Goal: Find specific page/section: Find specific page/section

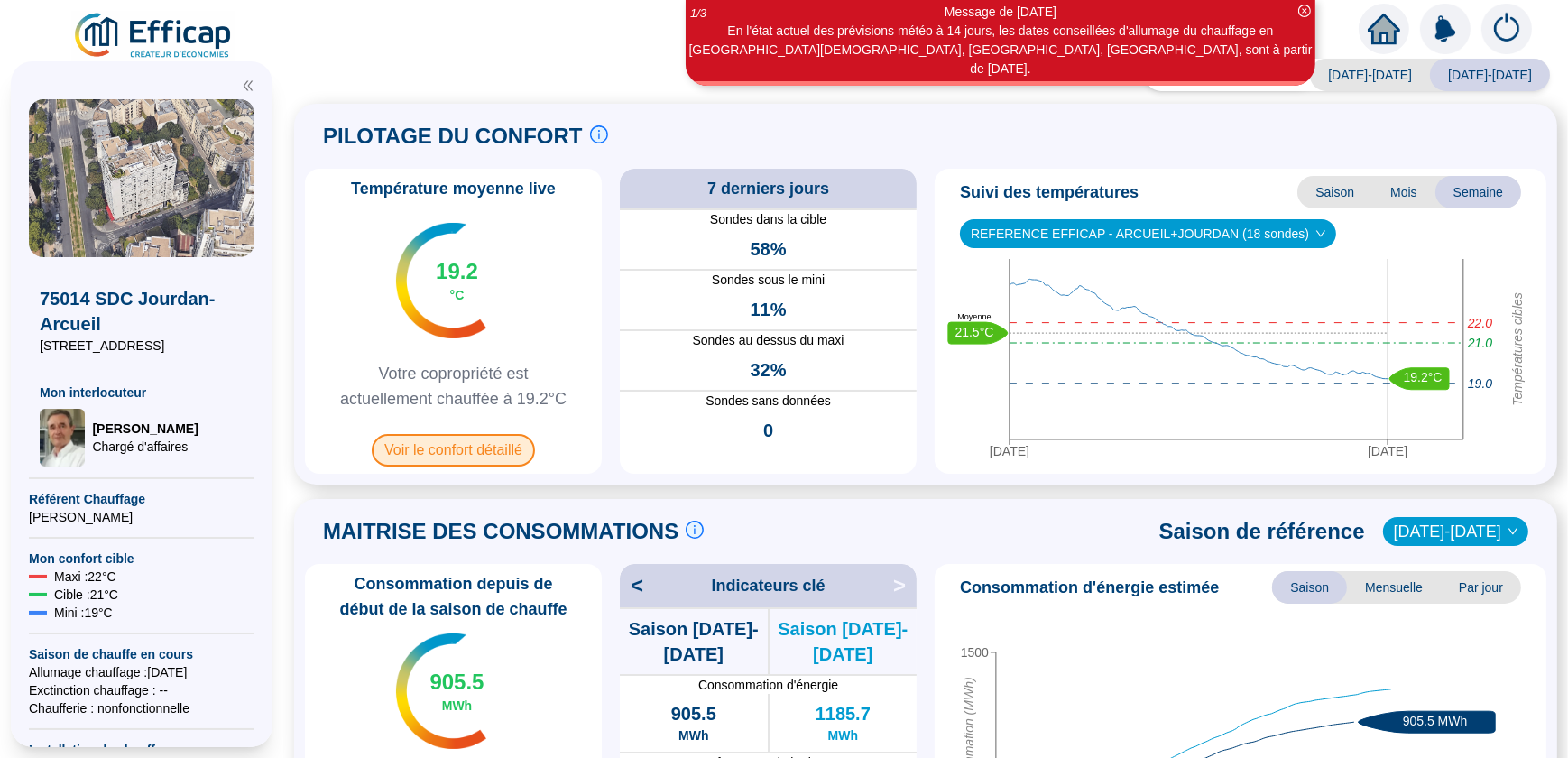
click at [471, 446] on span "Voir le confort détaillé" at bounding box center [453, 450] width 163 height 33
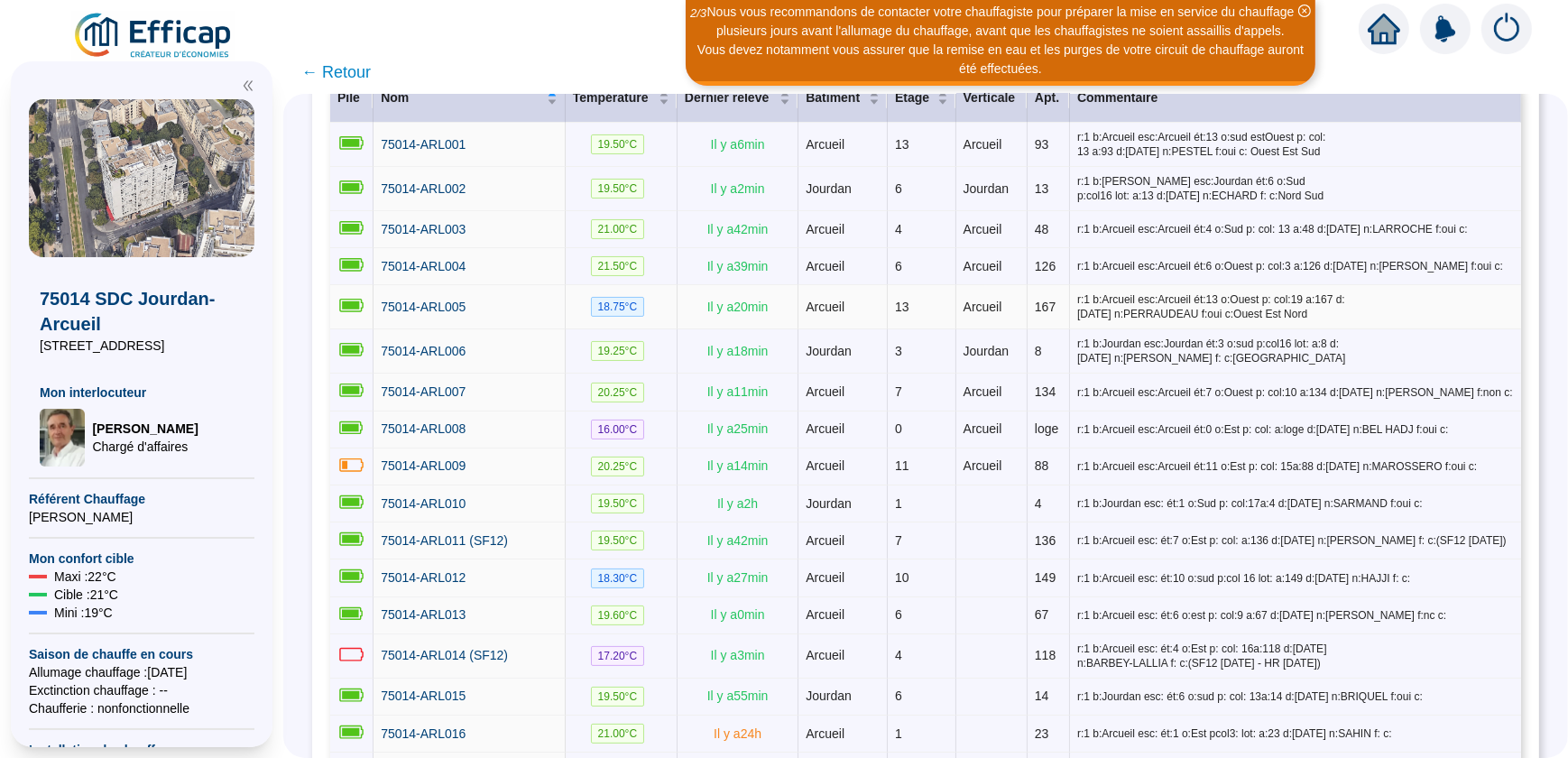
scroll to position [328, 0]
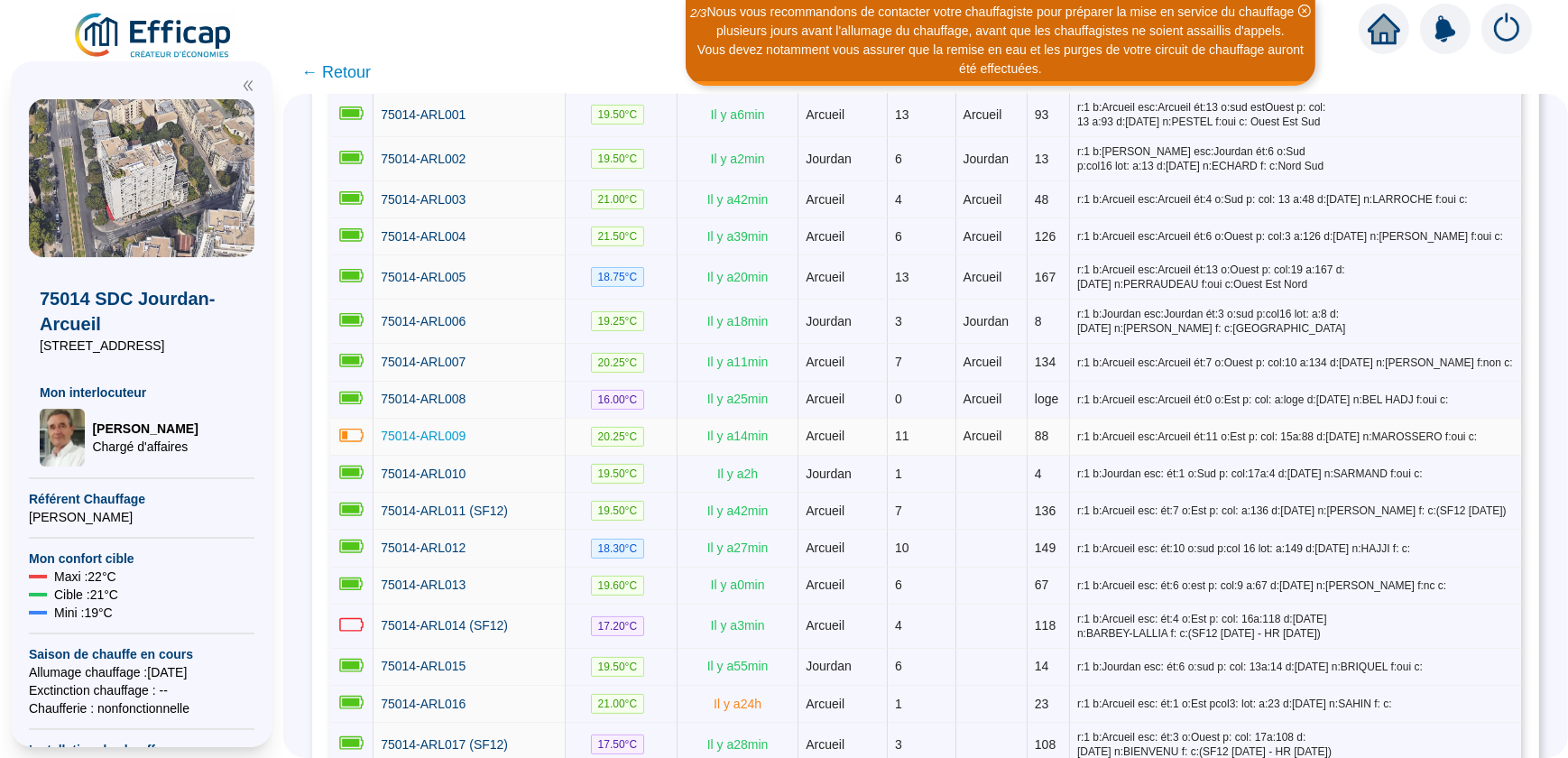
click at [432, 428] on span "75014-ARL009" at bounding box center [423, 436] width 85 height 14
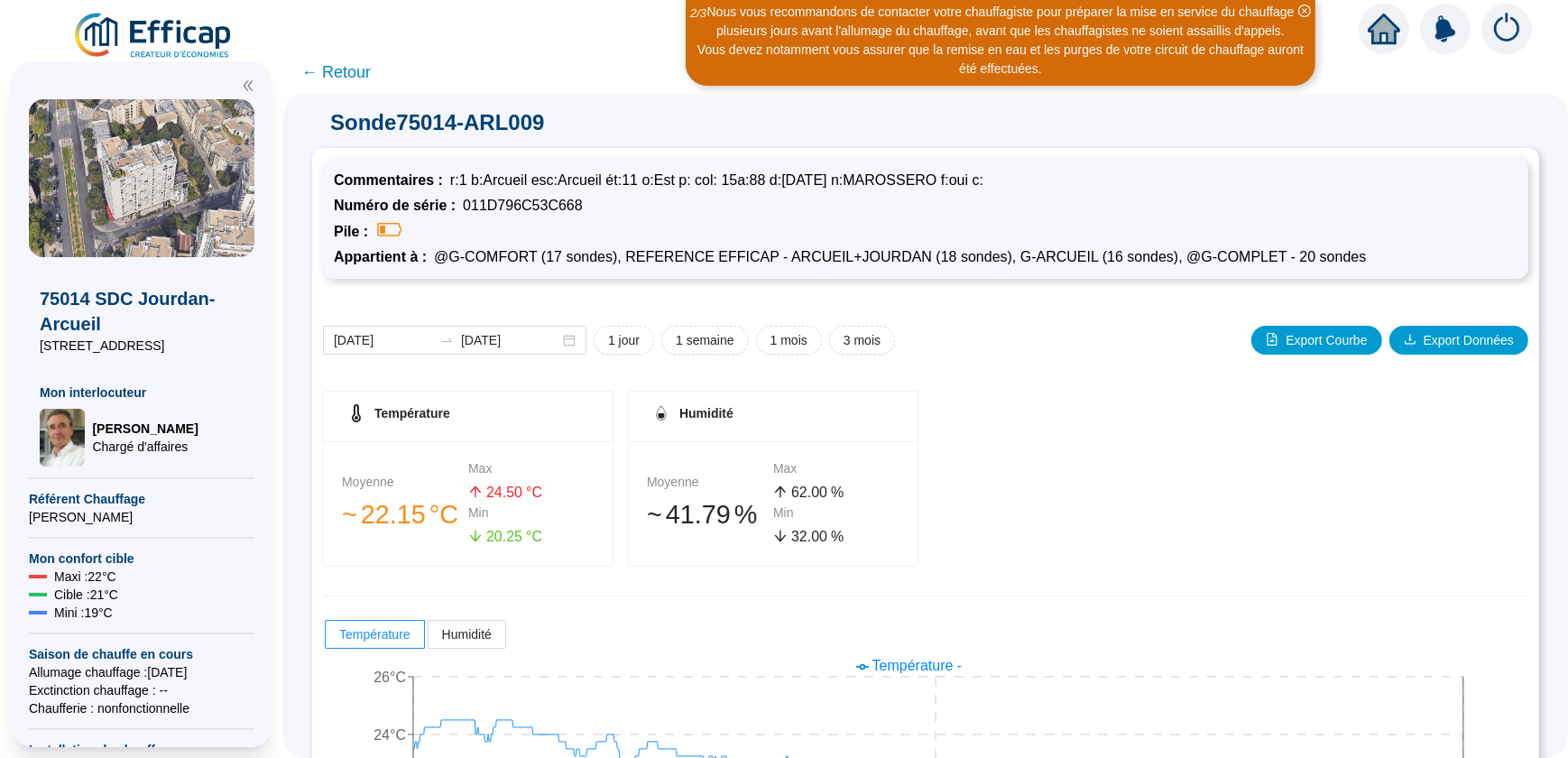
click at [316, 72] on span "← Retour" at bounding box center [336, 72] width 70 height 25
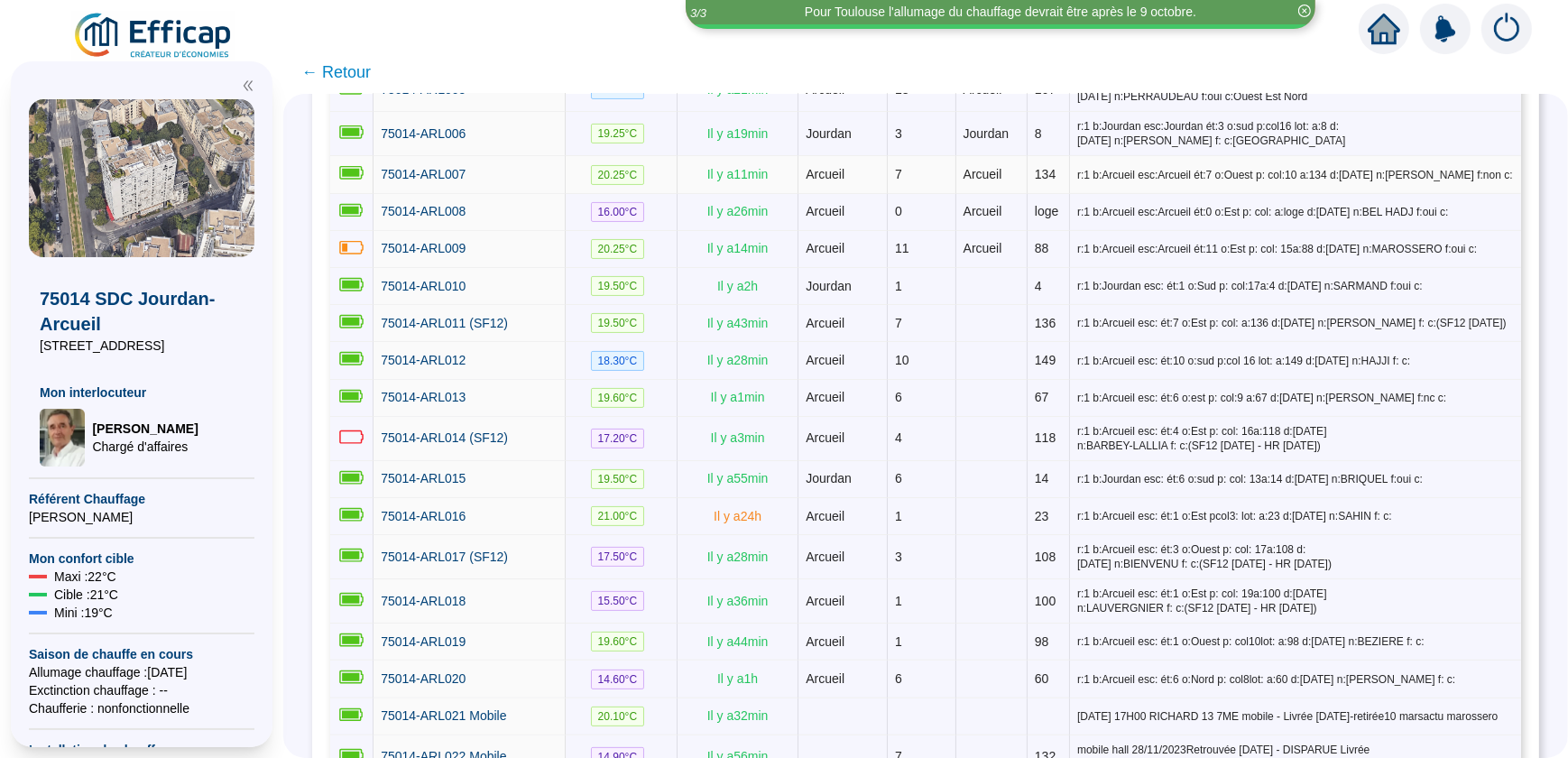
scroll to position [106, 0]
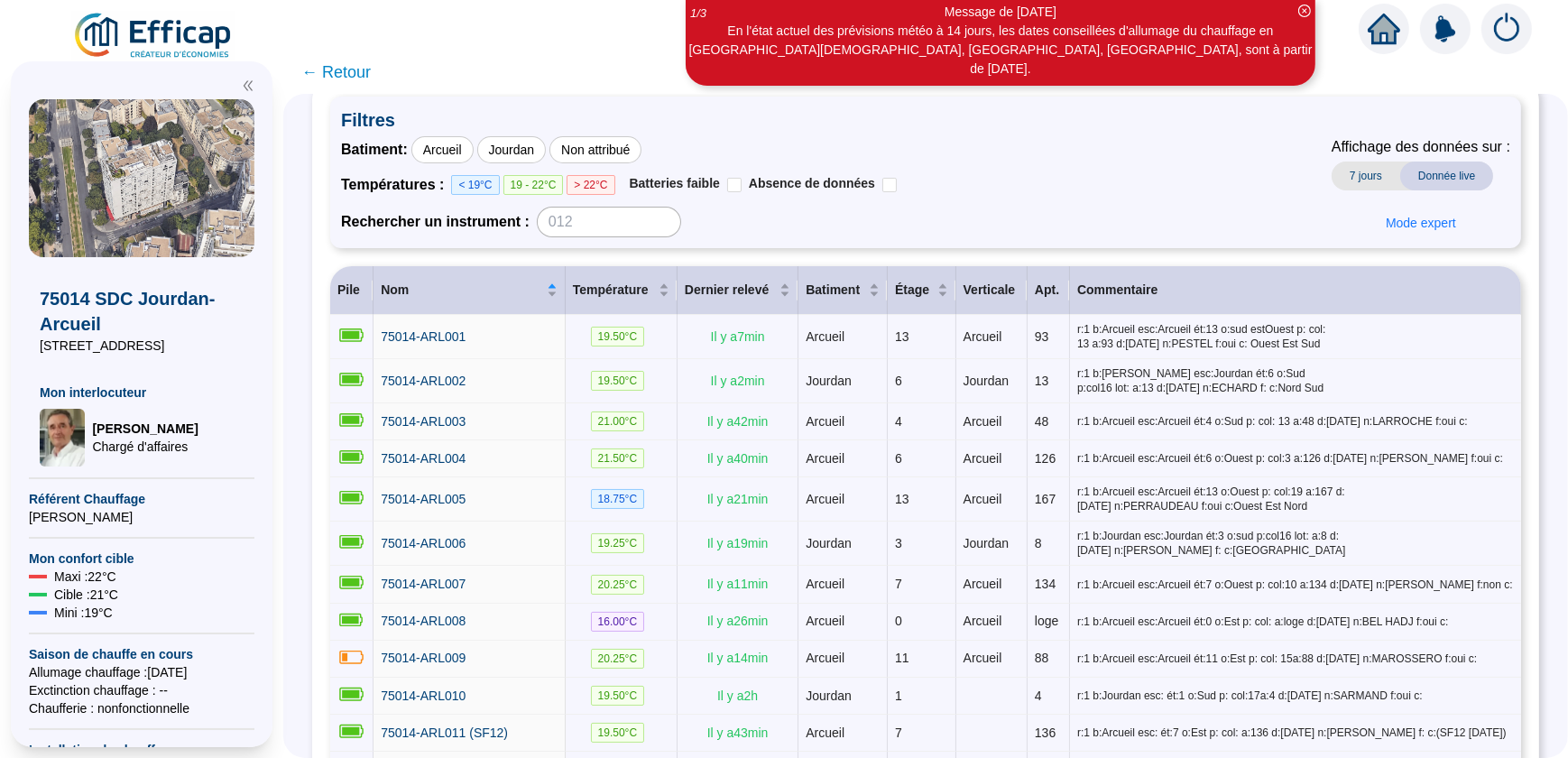
click at [316, 72] on span "← Retour" at bounding box center [336, 72] width 70 height 25
